Goal: Navigation & Orientation: Find specific page/section

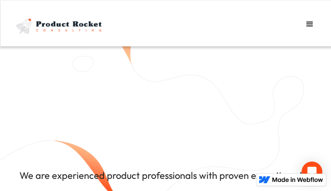
type input "Send"
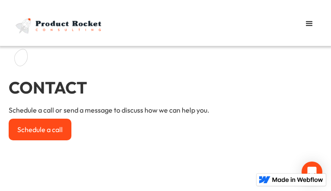
type input "Send"
